Goal: Find specific page/section: Find specific page/section

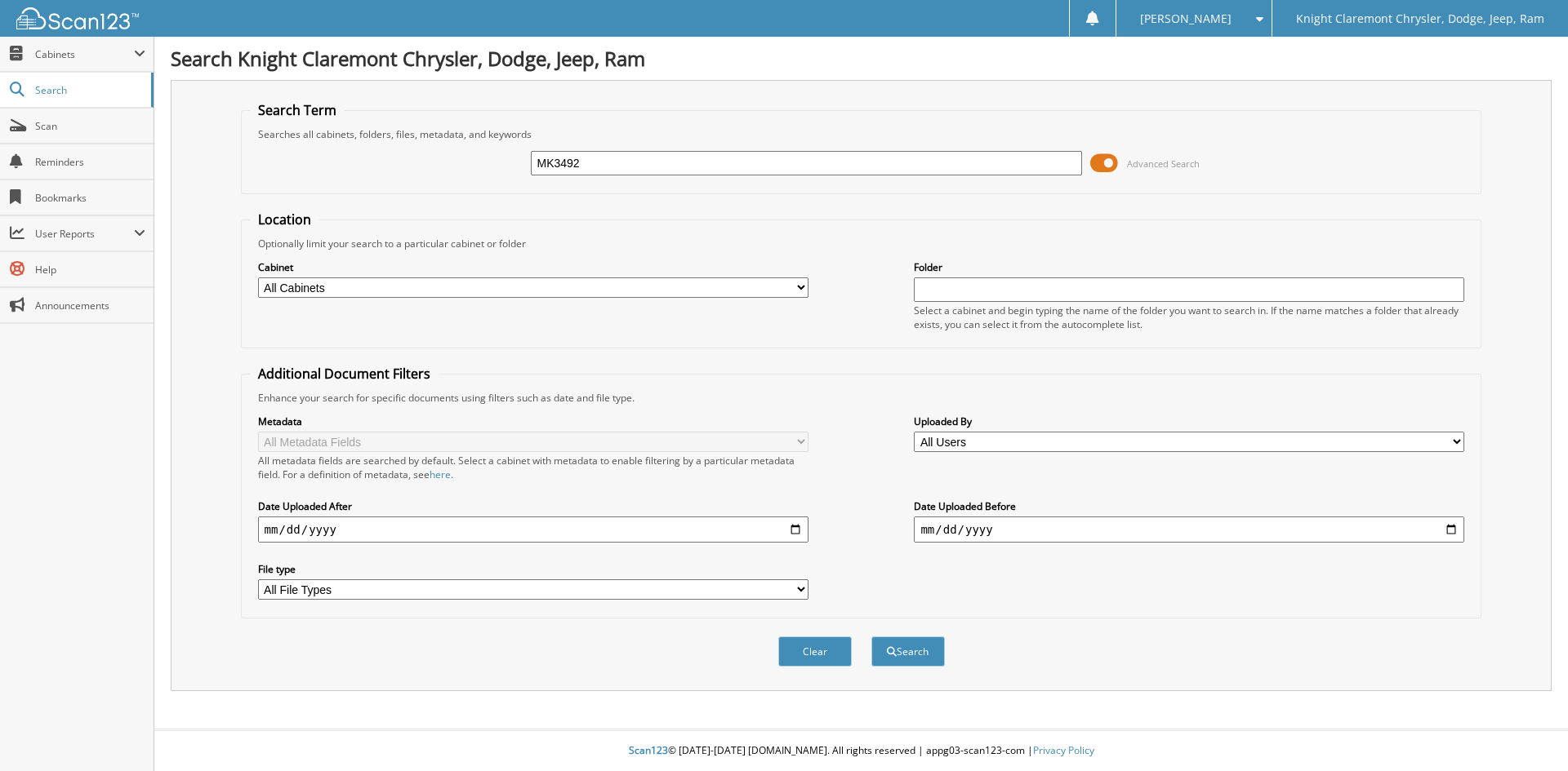
type input "MK3492"
click at [872, 636] on button "Search" at bounding box center [908, 651] width 73 height 30
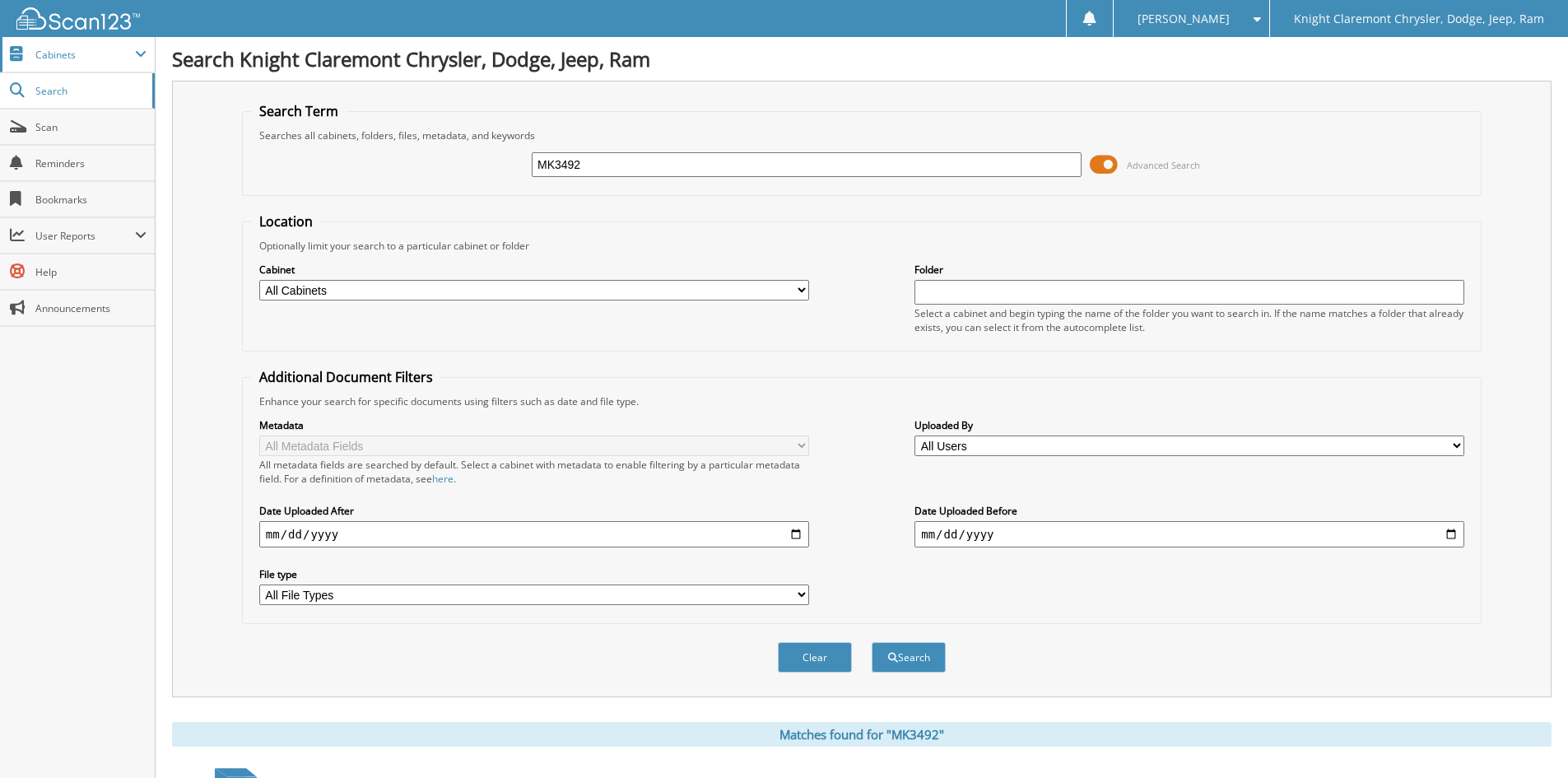
click at [89, 54] on span "Cabinets" at bounding box center [85, 54] width 100 height 14
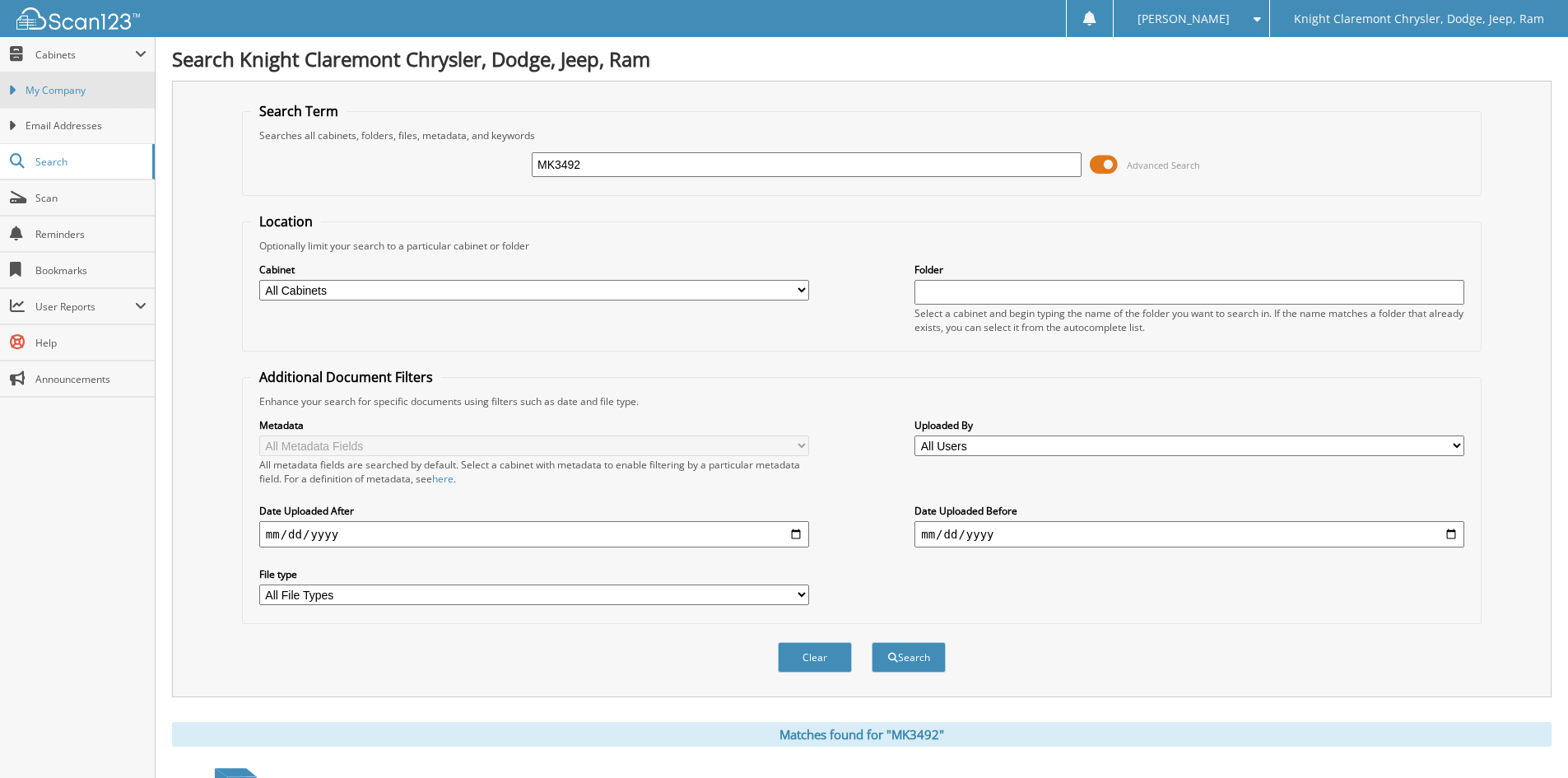
click at [81, 86] on span "My Company" at bounding box center [85, 90] width 121 height 15
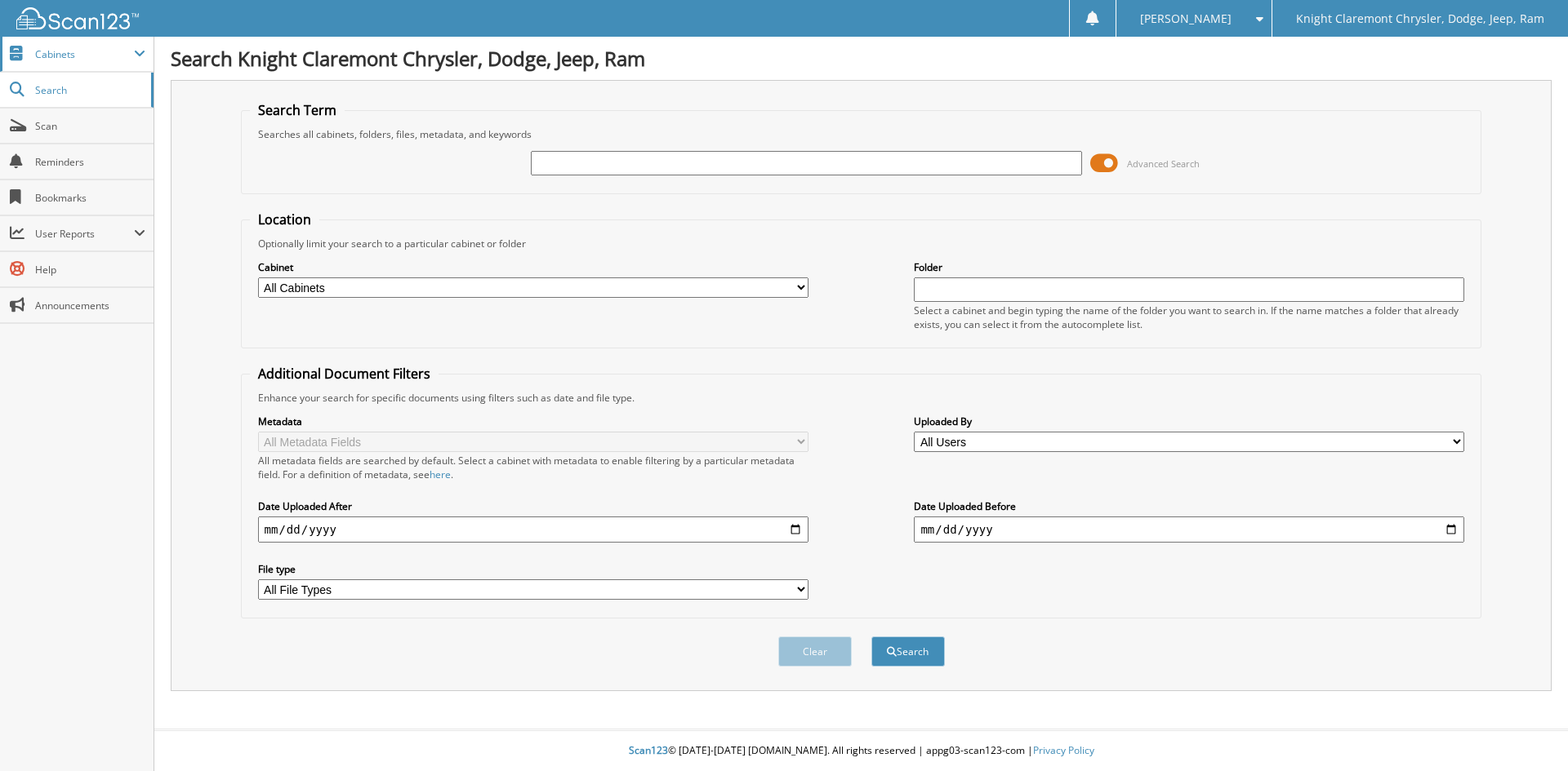
click at [76, 61] on span "Cabinets" at bounding box center [85, 54] width 99 height 13
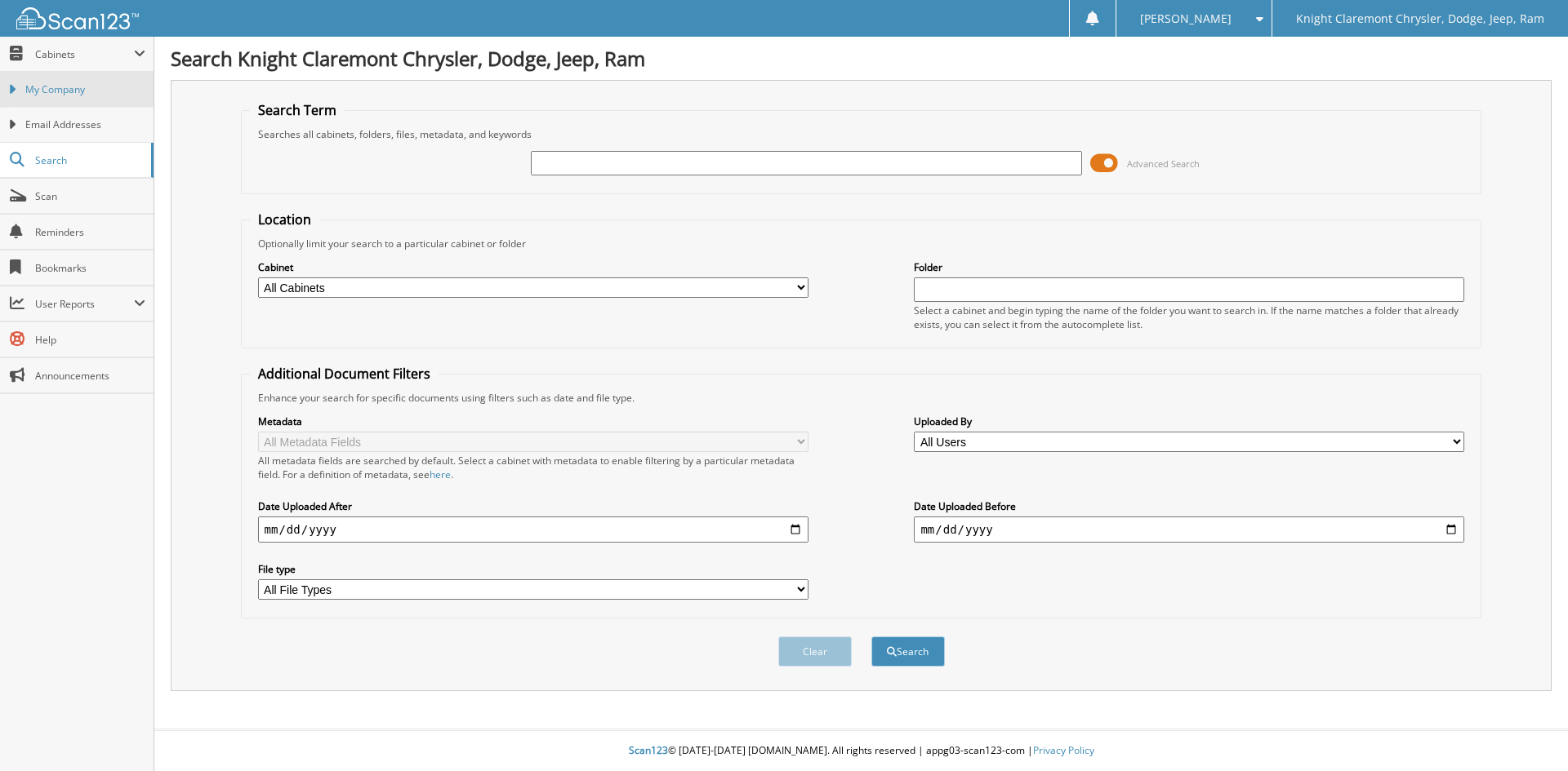
click at [63, 94] on span "My Company" at bounding box center [85, 89] width 120 height 14
